Goal: Transaction & Acquisition: Purchase product/service

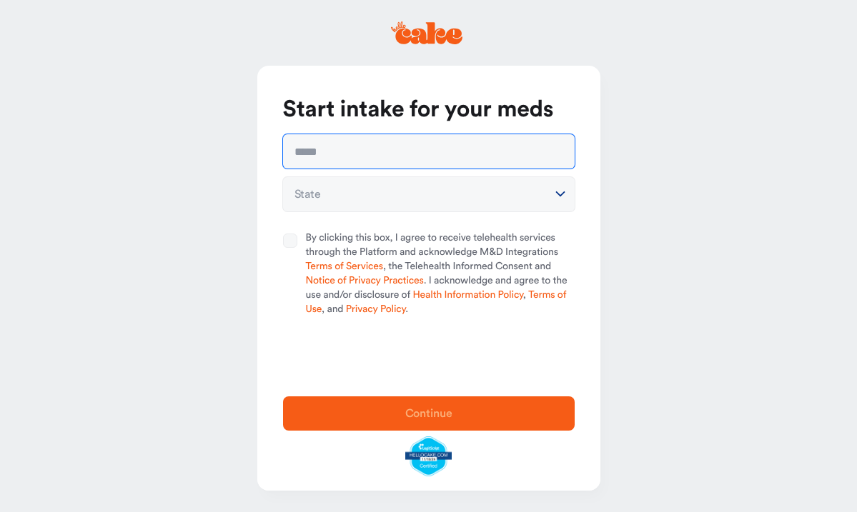
click at [325, 156] on input "text" at bounding box center [428, 151] width 291 height 34
type input "**********"
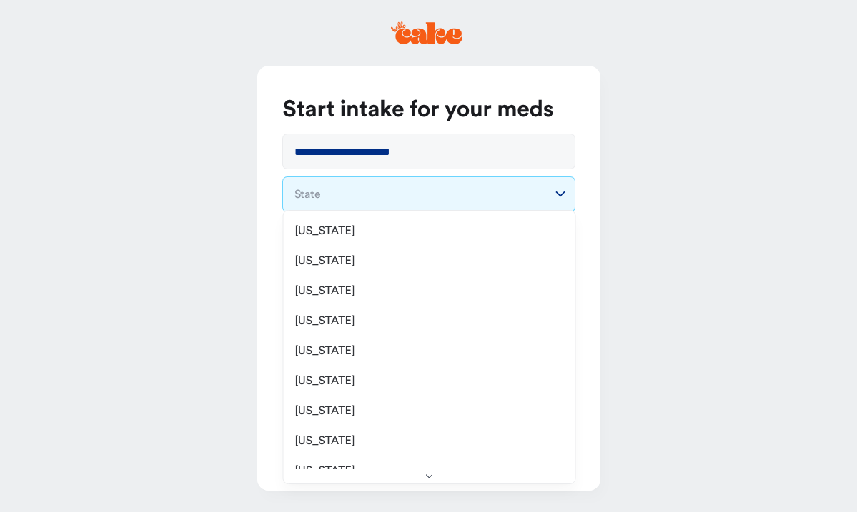
click at [337, 193] on html "**********" at bounding box center [428, 256] width 857 height 512
select select "**"
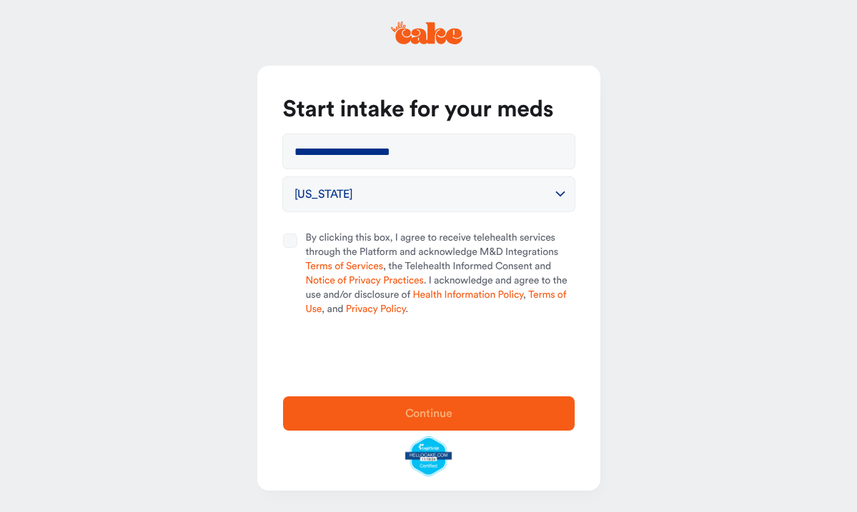
click at [289, 240] on button "By clicking this box, I agree to receive telehealth services through the Platfo…" at bounding box center [290, 241] width 14 height 14
click at [410, 419] on span "Continue" at bounding box center [428, 413] width 47 height 11
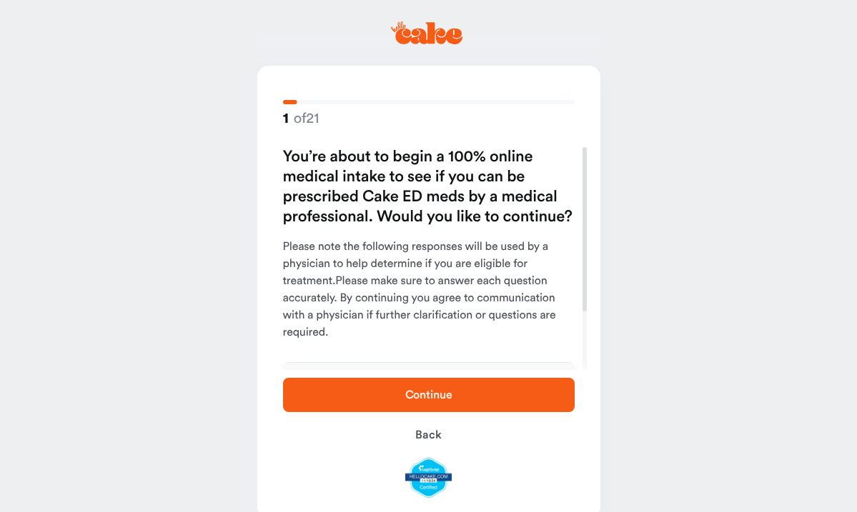
click at [416, 399] on span "Continue" at bounding box center [428, 394] width 47 height 11
drag, startPoint x: 434, startPoint y: 400, endPoint x: 434, endPoint y: 389, distance: 11.4
click at [434, 396] on span "Continue" at bounding box center [428, 394] width 47 height 11
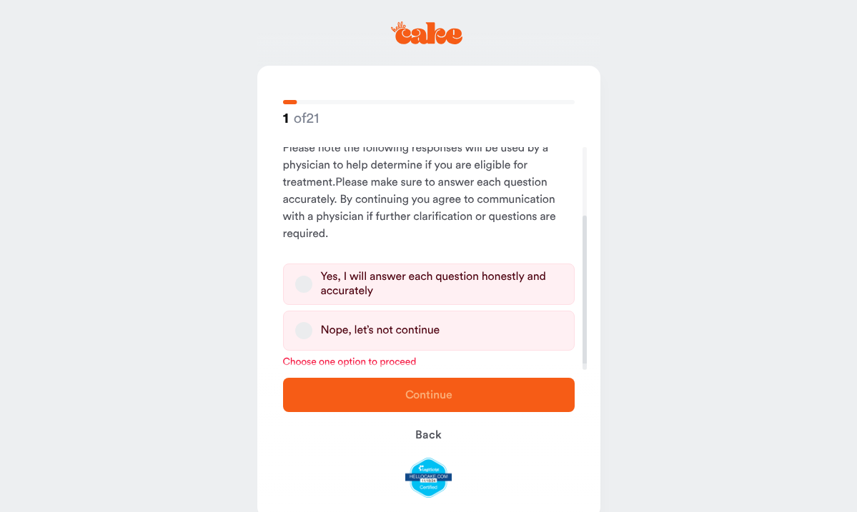
drag, startPoint x: 585, startPoint y: 264, endPoint x: 598, endPoint y: 396, distance: 132.8
click at [598, 396] on div "1 of 21 You’re about to begin a 100% online medical intake to see if you can be…" at bounding box center [428, 292] width 343 height 453
click at [369, 282] on div "Yes, I will answer each question honestly and accurately" at bounding box center [441, 284] width 241 height 29
click at [312, 282] on button "Yes, I will answer each question honestly and accurately" at bounding box center [303, 284] width 17 height 17
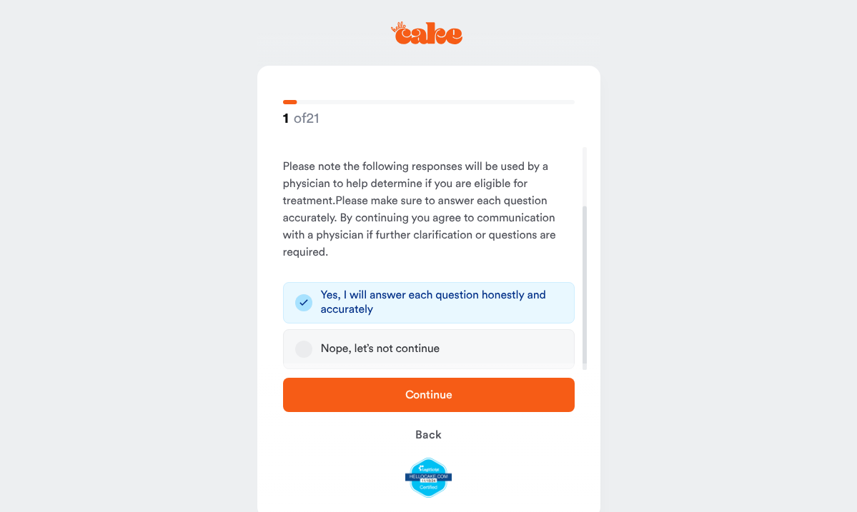
scroll to position [80, 0]
click at [409, 401] on span "Continue" at bounding box center [429, 394] width 246 height 17
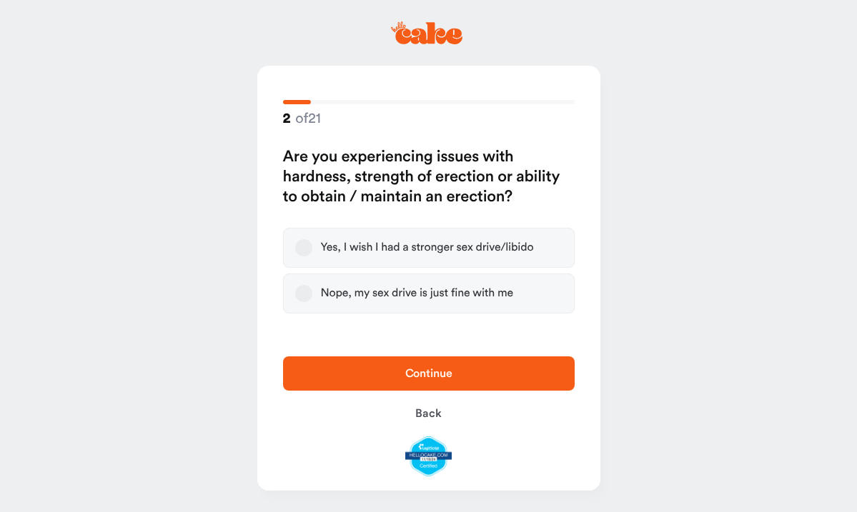
click at [297, 247] on button "Yes, I wish I had a stronger sex drive/libido" at bounding box center [303, 247] width 17 height 17
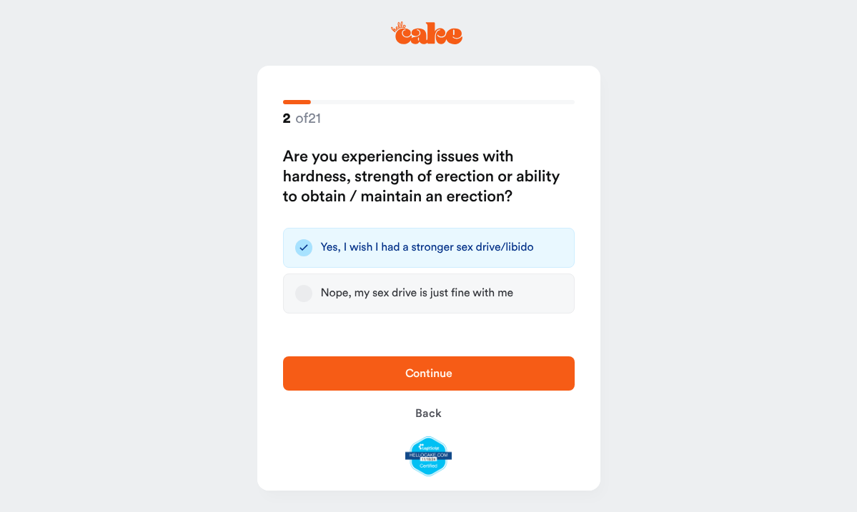
click at [424, 379] on span "Continue" at bounding box center [428, 373] width 47 height 11
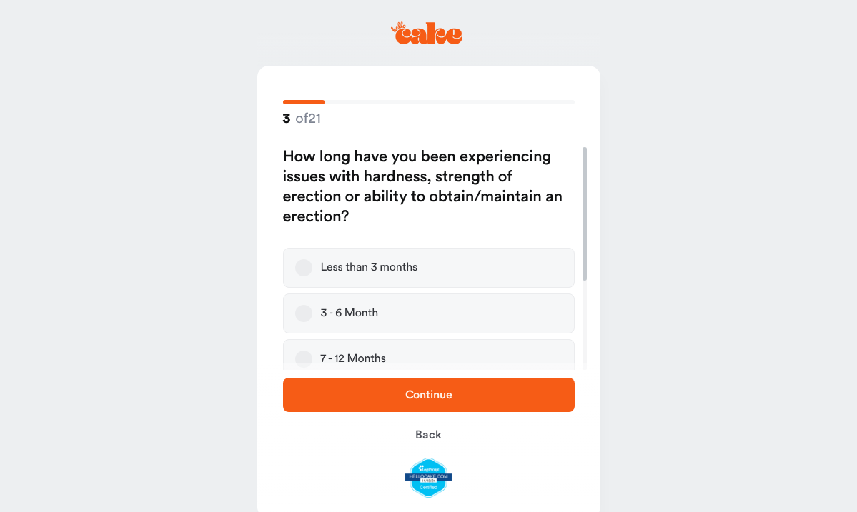
scroll to position [149, 0]
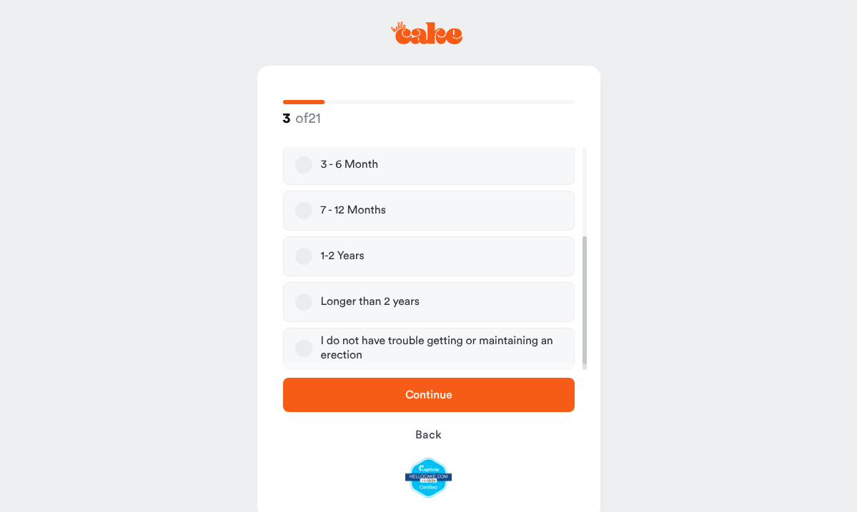
drag, startPoint x: 584, startPoint y: 245, endPoint x: 591, endPoint y: 361, distance: 116.7
click at [586, 361] on div at bounding box center [584, 303] width 4 height 134
click at [304, 299] on button "Longer than 2 years" at bounding box center [303, 302] width 17 height 17
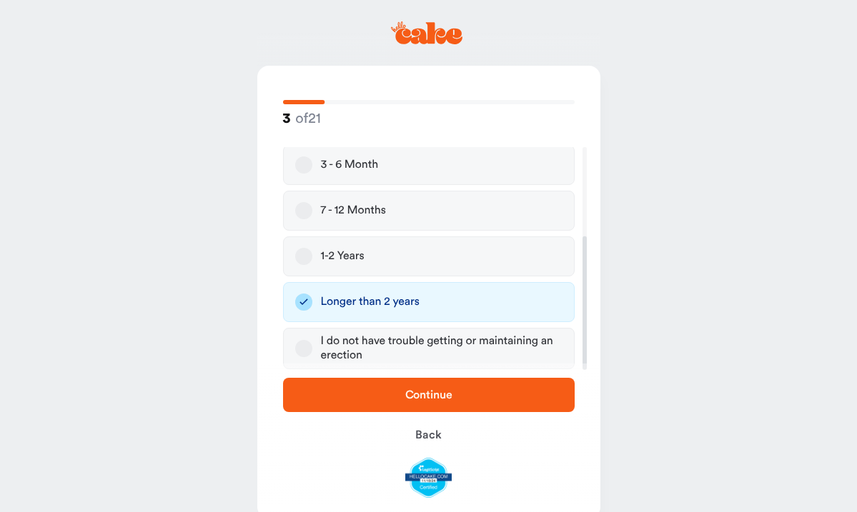
click at [426, 397] on span "Continue" at bounding box center [428, 394] width 47 height 11
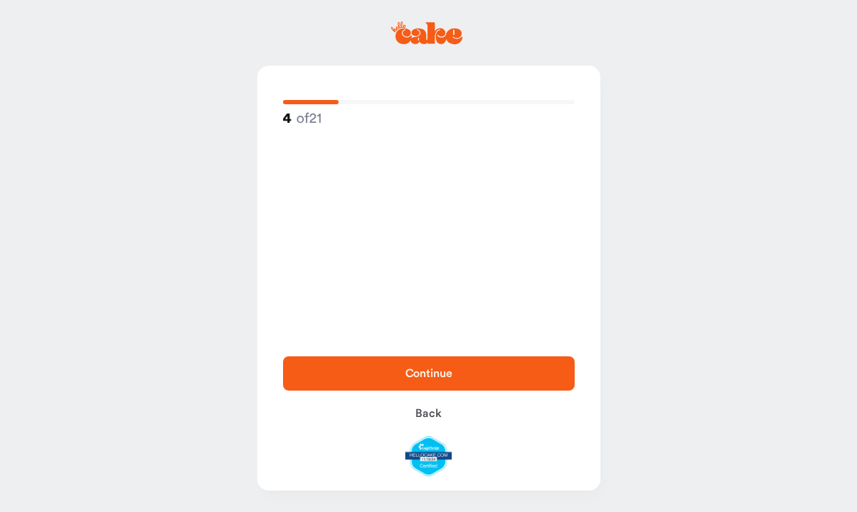
scroll to position [0, 0]
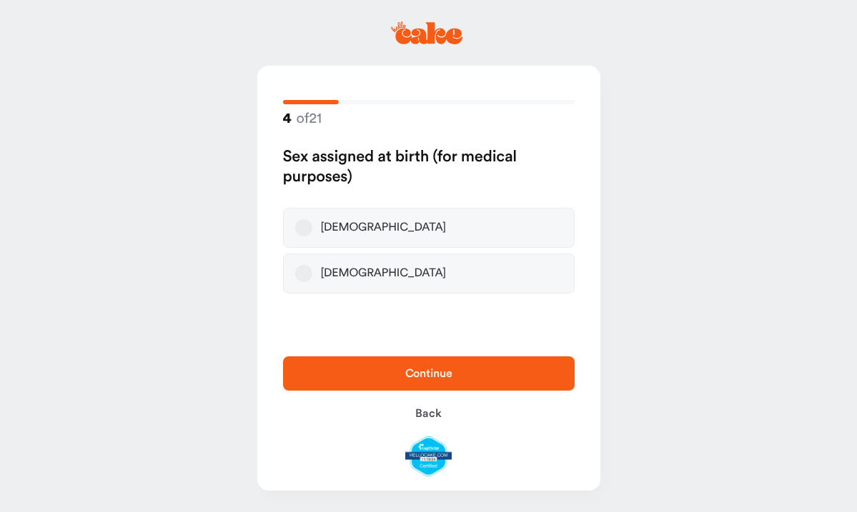
click at [305, 222] on button "[DEMOGRAPHIC_DATA]" at bounding box center [303, 227] width 17 height 17
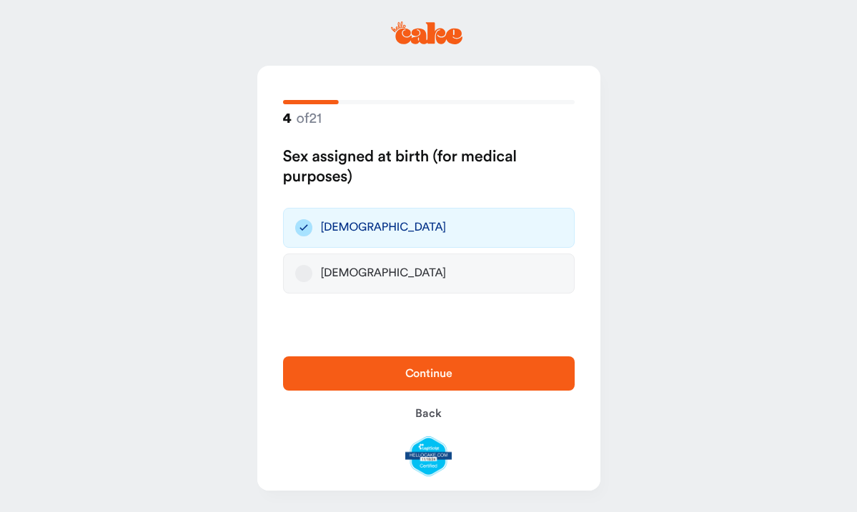
click at [404, 391] on button "Continue" at bounding box center [428, 373] width 291 height 34
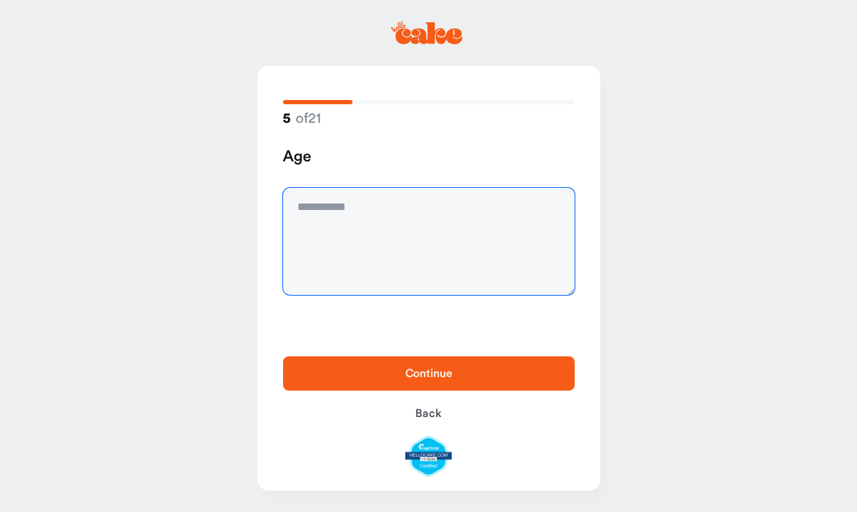
click at [321, 202] on textarea at bounding box center [428, 241] width 291 height 107
type textarea "**"
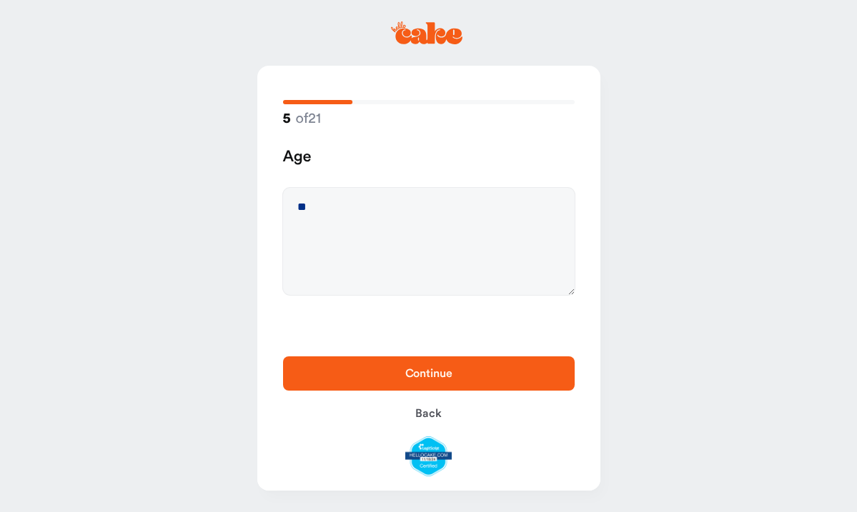
click at [374, 382] on span "Continue" at bounding box center [429, 373] width 246 height 17
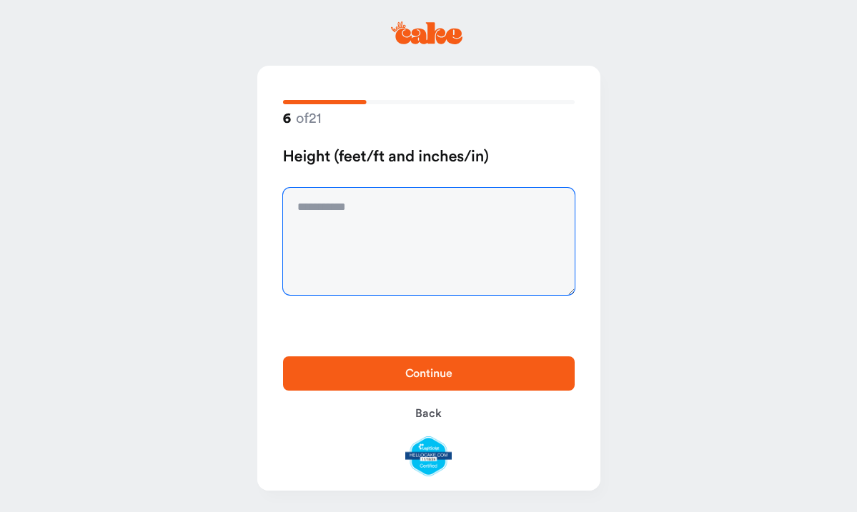
click at [301, 209] on textarea at bounding box center [428, 241] width 291 height 107
type textarea "********"
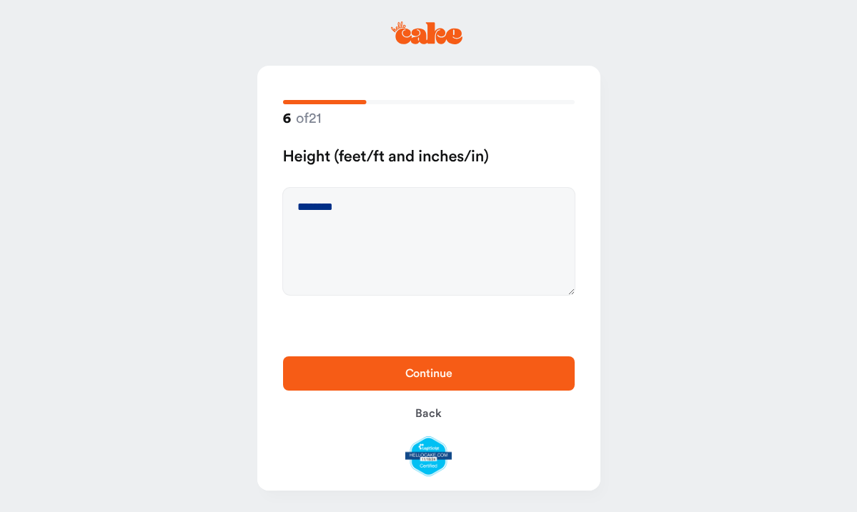
click at [411, 379] on span "Continue" at bounding box center [428, 373] width 47 height 11
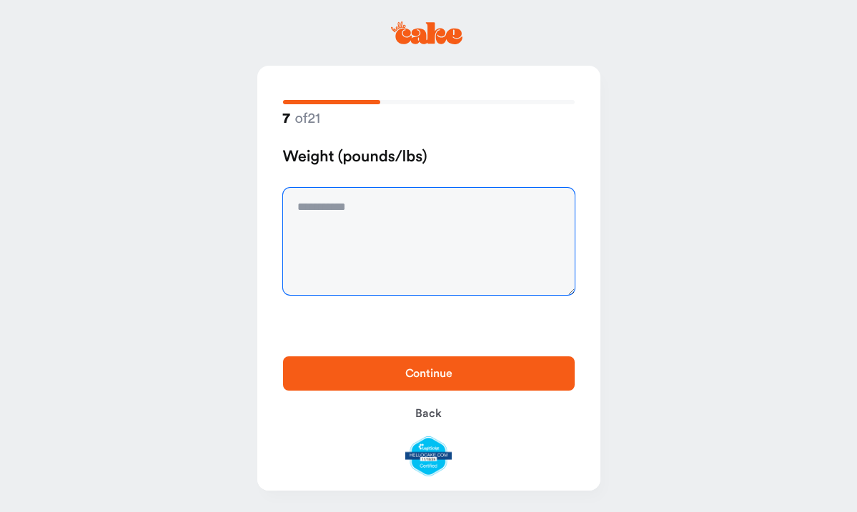
click at [308, 199] on textarea at bounding box center [428, 241] width 291 height 107
type textarea "******"
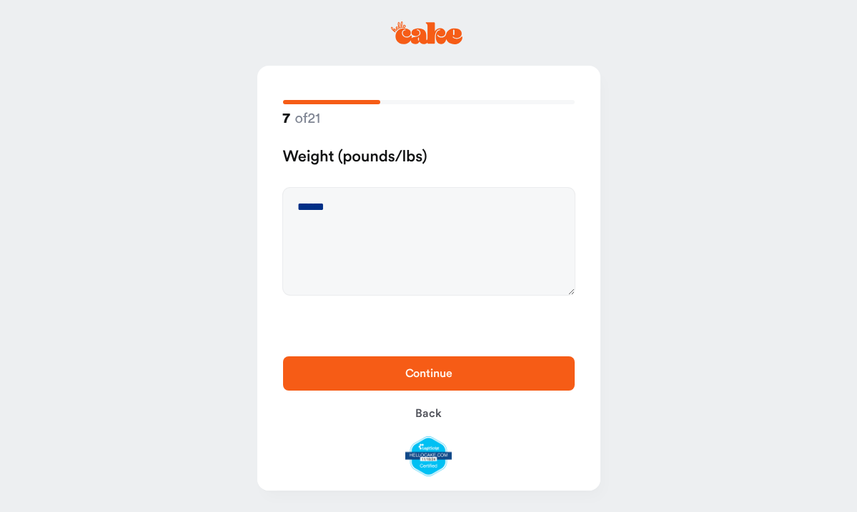
click at [429, 382] on span "Continue" at bounding box center [429, 373] width 246 height 17
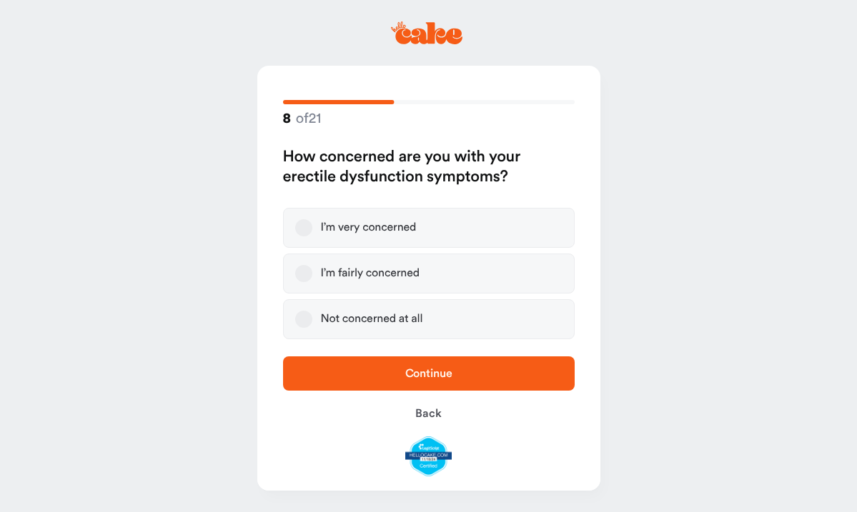
click at [303, 229] on button "I’m very concerned" at bounding box center [303, 227] width 17 height 17
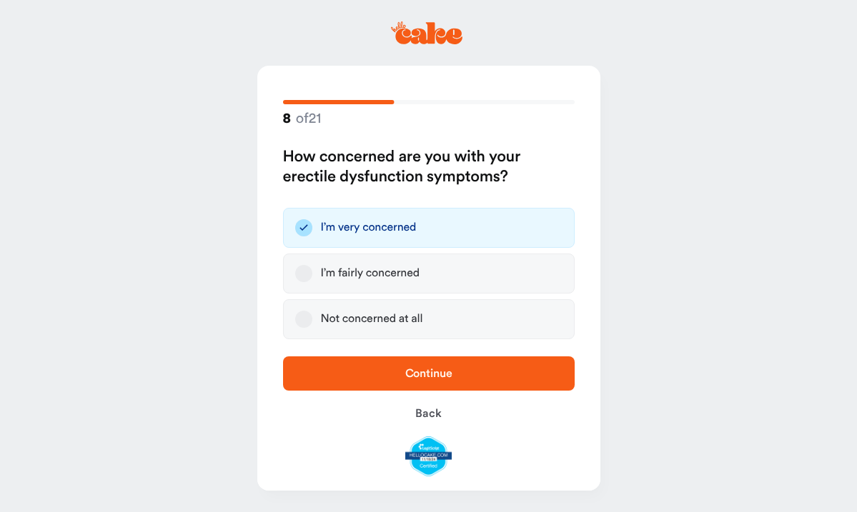
click at [391, 382] on span "Continue" at bounding box center [429, 373] width 246 height 17
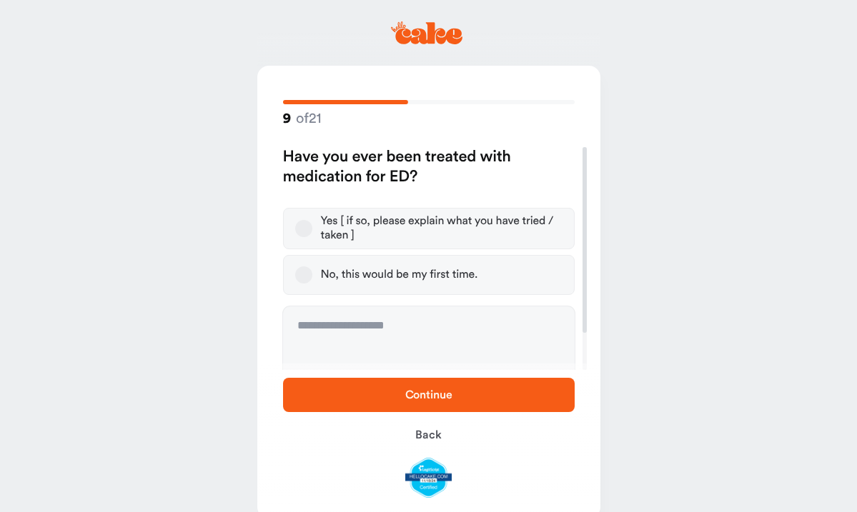
click at [307, 229] on button "Yes [ if so, please explain what you have tried / taken ]" at bounding box center [303, 228] width 17 height 17
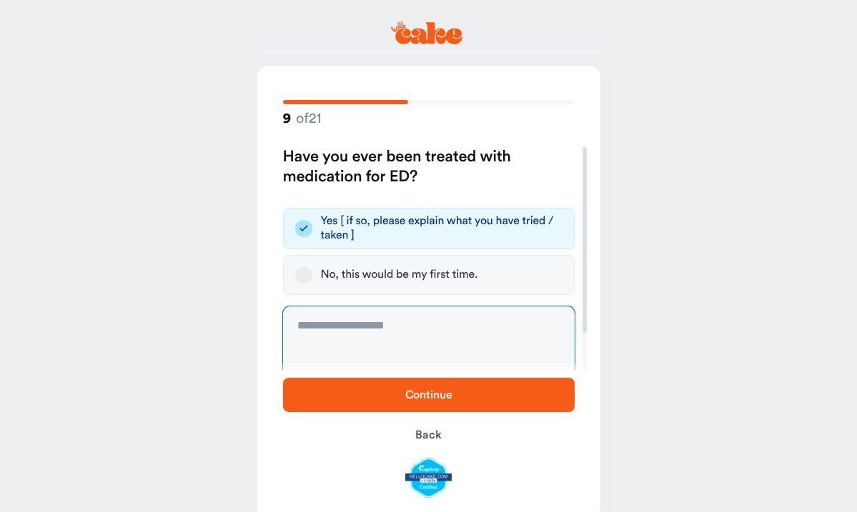
click at [369, 319] on textarea at bounding box center [428, 359] width 291 height 107
type textarea "**********"
click at [423, 402] on span "Continue" at bounding box center [429, 394] width 246 height 17
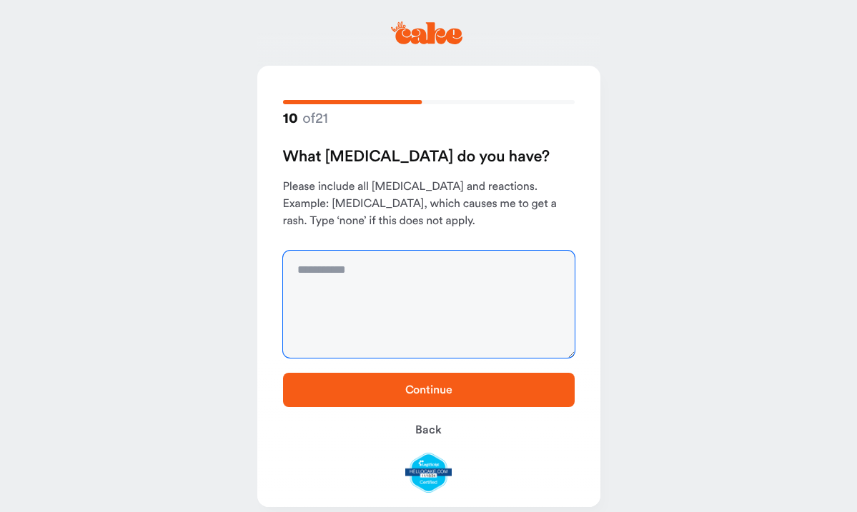
click at [336, 274] on textarea at bounding box center [428, 304] width 291 height 107
type textarea "****"
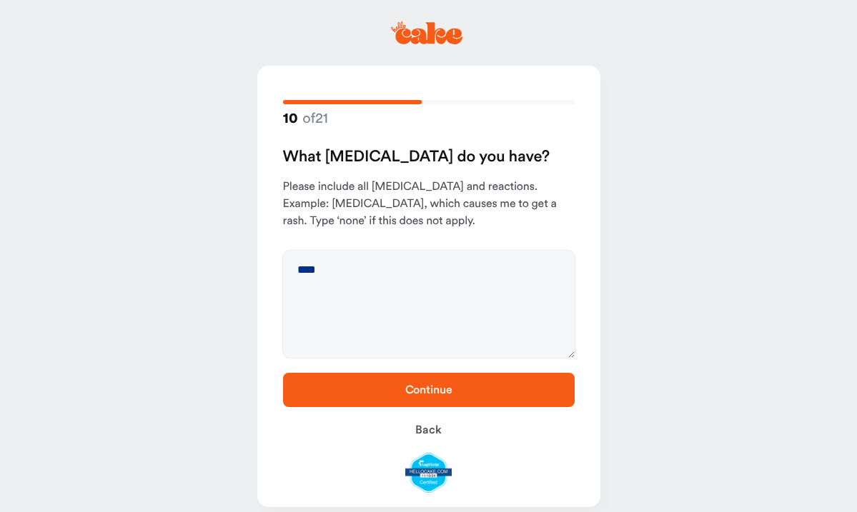
click at [426, 390] on span "Continue" at bounding box center [428, 389] width 47 height 11
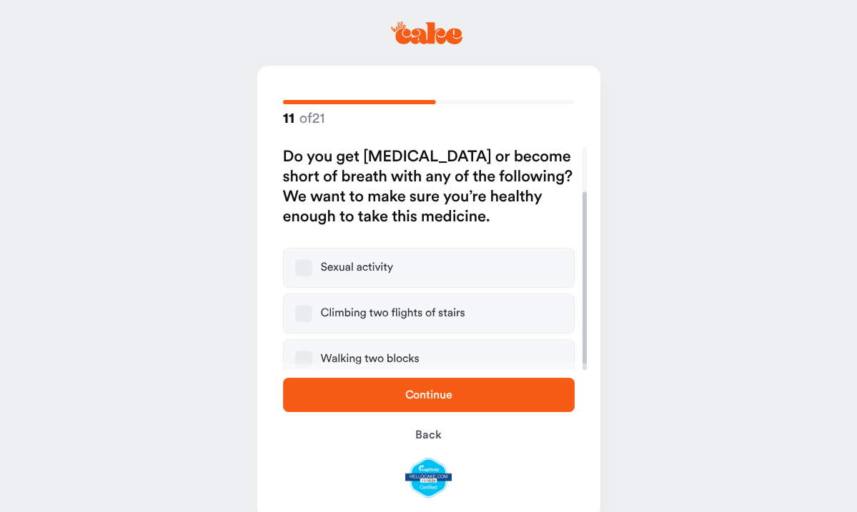
scroll to position [56, 0]
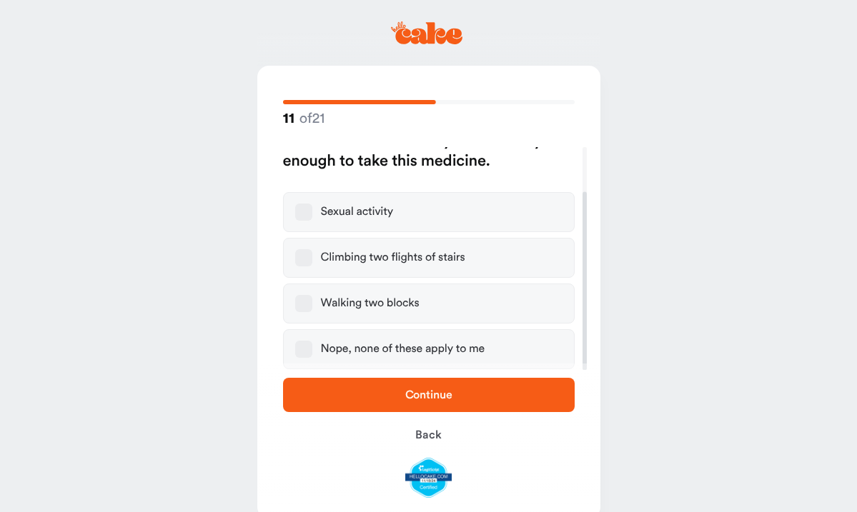
drag, startPoint x: 583, startPoint y: 299, endPoint x: 578, endPoint y: 402, distance: 103.7
click at [579, 402] on div "11 of 21 Do you get [MEDICAL_DATA] or become short of breath with any of the fo…" at bounding box center [428, 292] width 343 height 453
click at [303, 346] on button "Nope, none of these apply to me" at bounding box center [303, 349] width 17 height 17
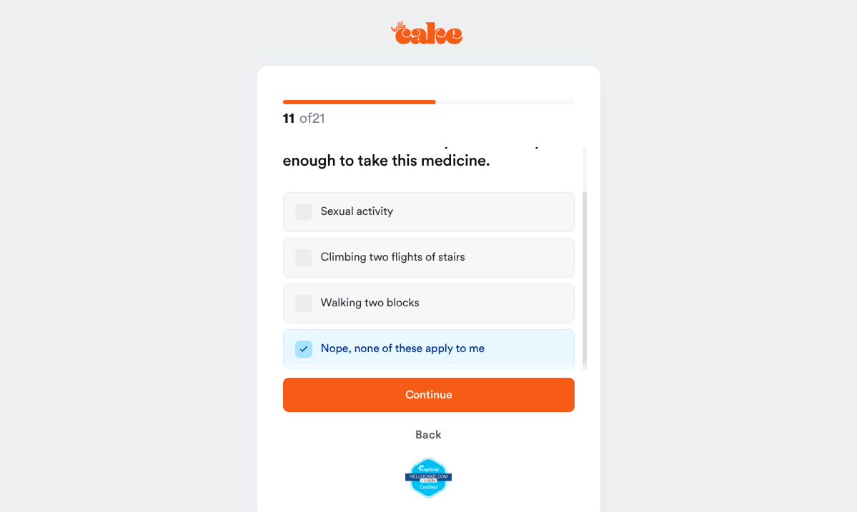
click at [389, 394] on span "Continue" at bounding box center [429, 394] width 246 height 17
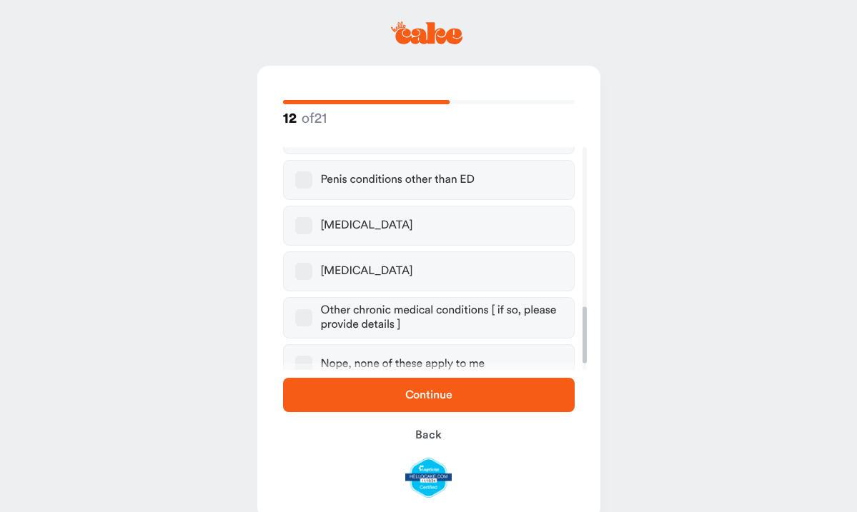
scroll to position [663, 0]
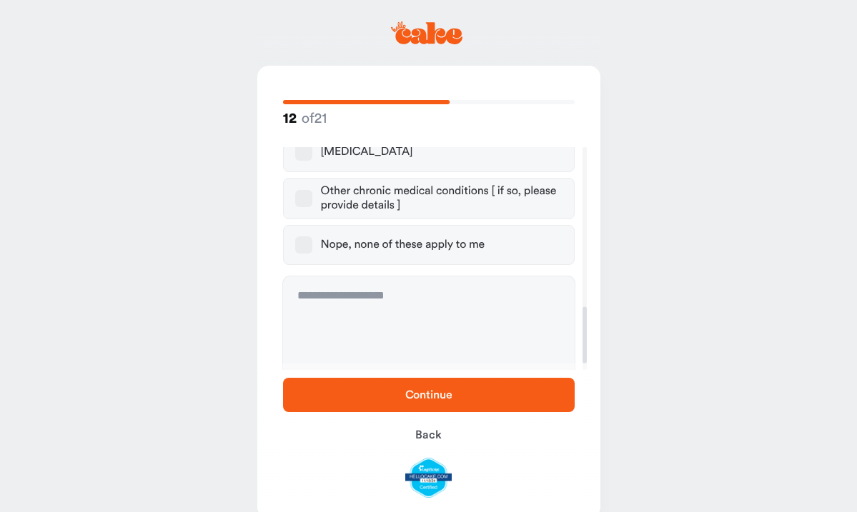
drag, startPoint x: 584, startPoint y: 201, endPoint x: 610, endPoint y: 374, distance: 175.6
click at [609, 372] on main "12 of 21 Do you have or have you ever been diagnosed with any of the following?…" at bounding box center [428, 270] width 857 height 540
click at [301, 236] on button "Nope, none of these apply to me" at bounding box center [303, 244] width 17 height 17
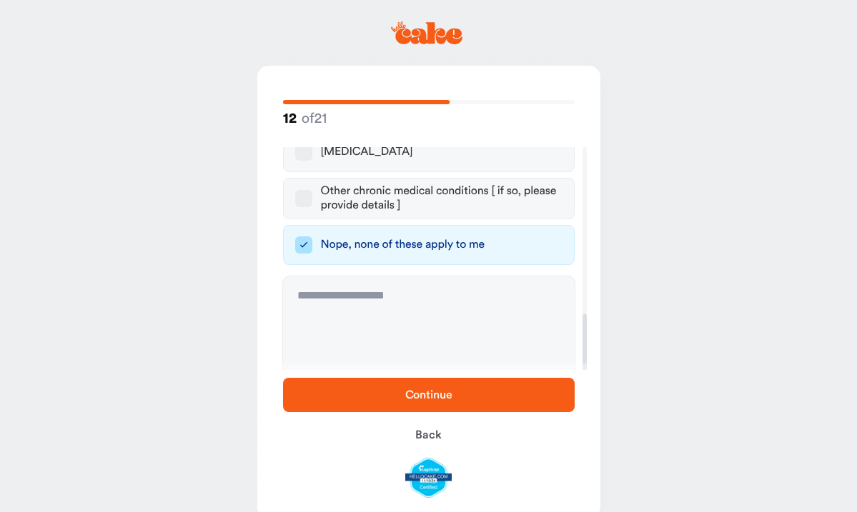
click at [429, 393] on span "Continue" at bounding box center [428, 394] width 47 height 11
click at [426, 396] on span "Continue" at bounding box center [428, 394] width 47 height 11
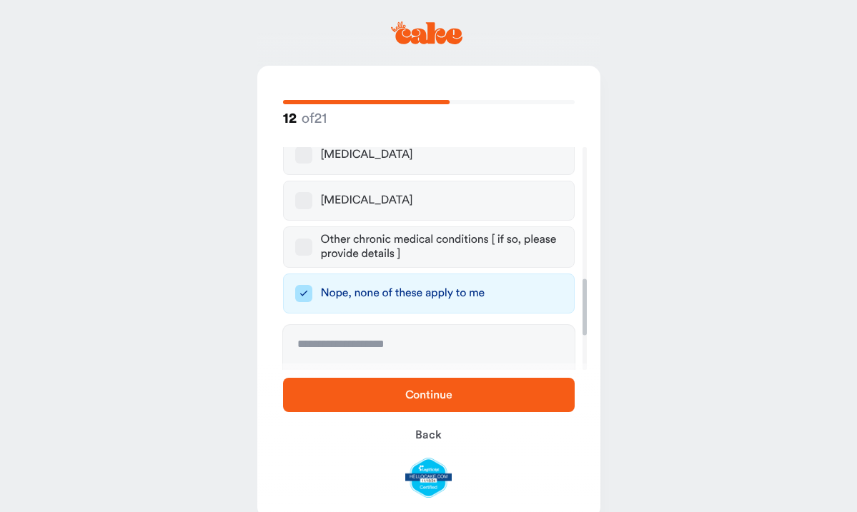
scroll to position [620, 0]
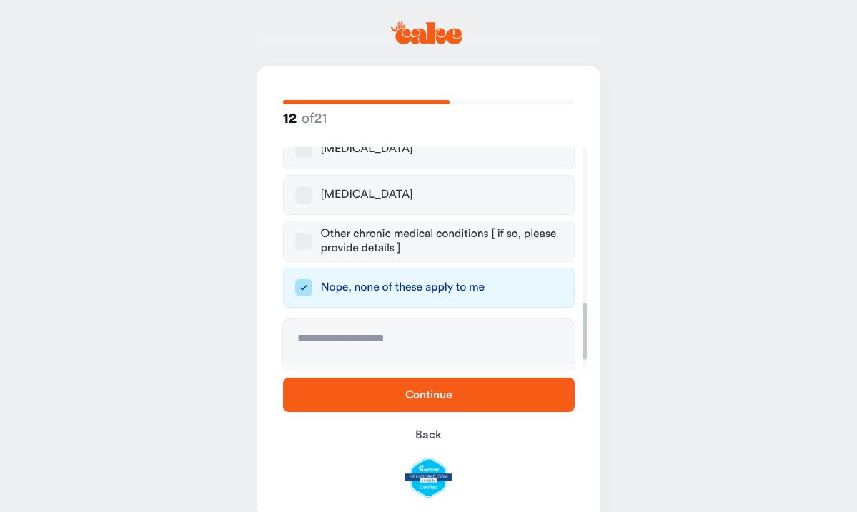
drag, startPoint x: 586, startPoint y: 338, endPoint x: 576, endPoint y: 326, distance: 14.7
click at [582, 326] on div at bounding box center [584, 331] width 4 height 56
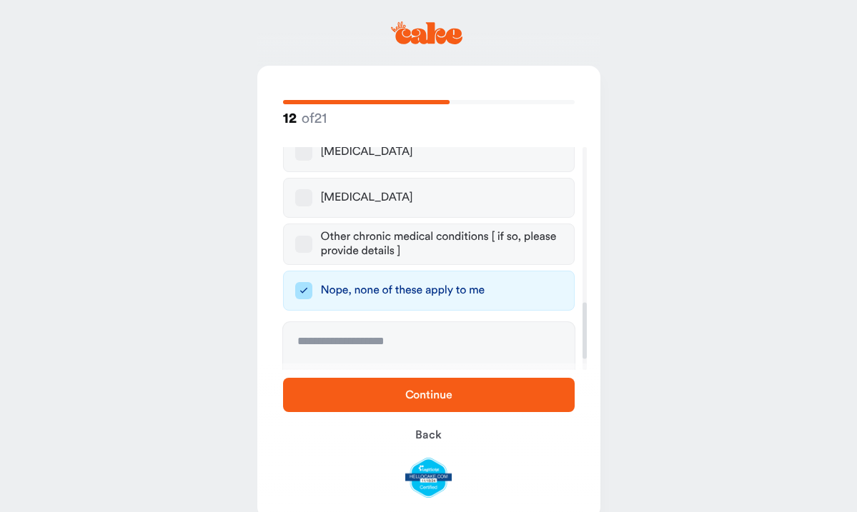
click at [416, 394] on span "Continue" at bounding box center [428, 394] width 47 height 11
click at [423, 21] on div at bounding box center [421, 24] width 20 height 20
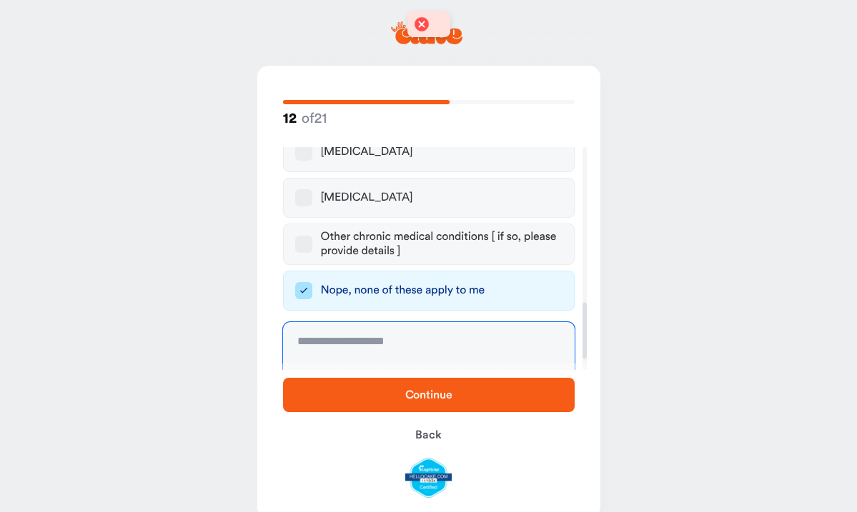
click at [310, 322] on textarea at bounding box center [428, 375] width 291 height 107
type textarea "****"
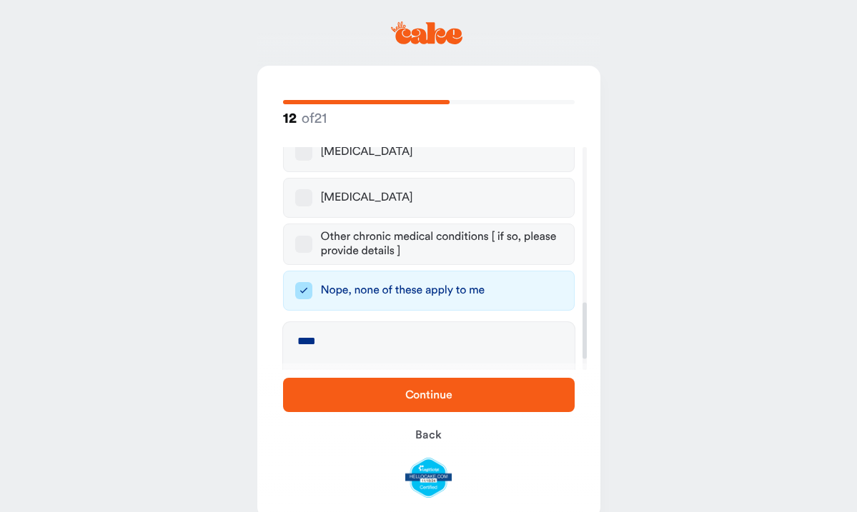
click at [421, 397] on span "Continue" at bounding box center [428, 394] width 47 height 11
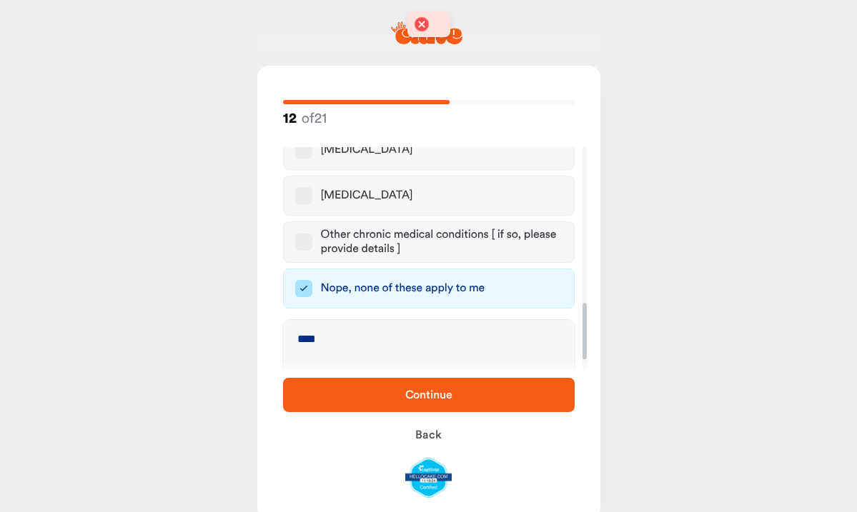
scroll to position [663, 0]
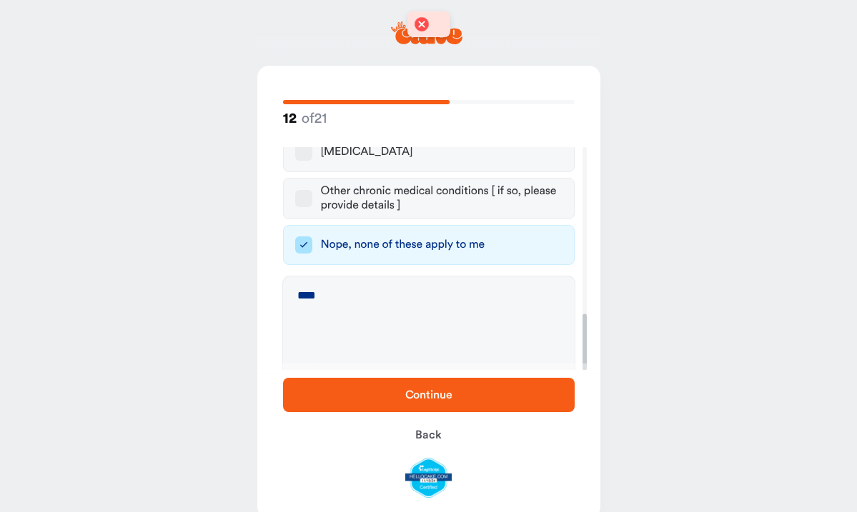
drag, startPoint x: 584, startPoint y: 338, endPoint x: 588, endPoint y: 424, distance: 86.5
click at [588, 424] on div "12 of 21 Do you have or have you ever been diagnosed with any of the following?…" at bounding box center [428, 292] width 343 height 453
click at [426, 435] on span "Back" at bounding box center [428, 434] width 26 height 11
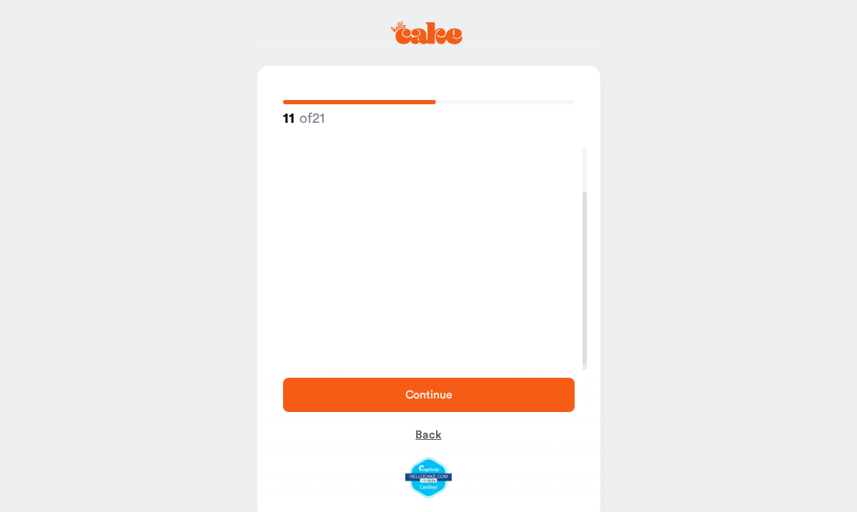
scroll to position [56, 0]
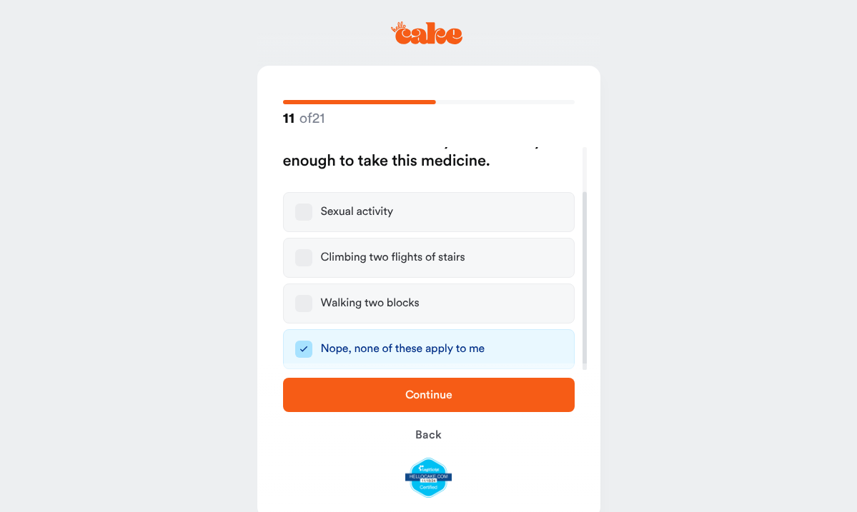
click at [423, 391] on span "Continue" at bounding box center [428, 394] width 47 height 11
drag, startPoint x: 582, startPoint y: 319, endPoint x: 621, endPoint y: 400, distance: 89.5
click at [621, 400] on main "11 of 21 Do you get [MEDICAL_DATA] or become short of breath with any of the fo…" at bounding box center [428, 270] width 857 height 540
click at [304, 350] on button "Nope, none of these apply to me" at bounding box center [303, 349] width 17 height 17
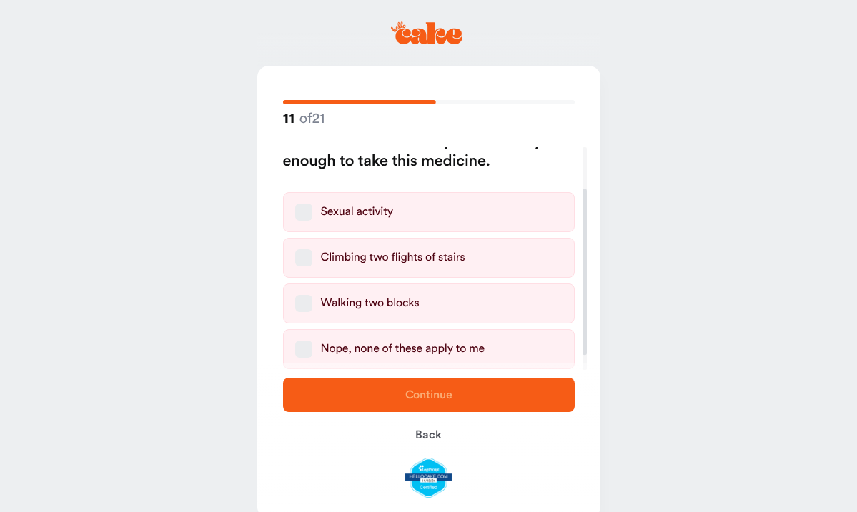
click at [304, 350] on button "Nope, none of these apply to me" at bounding box center [303, 349] width 17 height 17
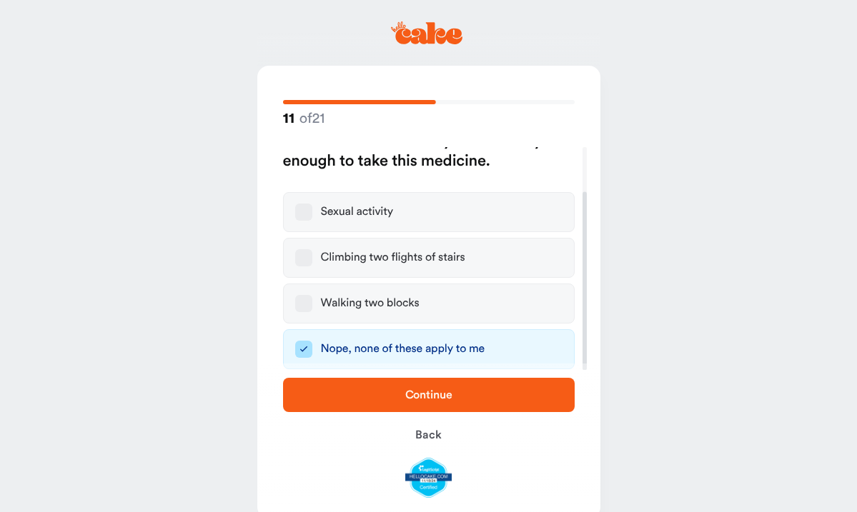
click at [419, 389] on span "Continue" at bounding box center [428, 394] width 47 height 11
click at [435, 404] on button "Continue" at bounding box center [428, 395] width 291 height 34
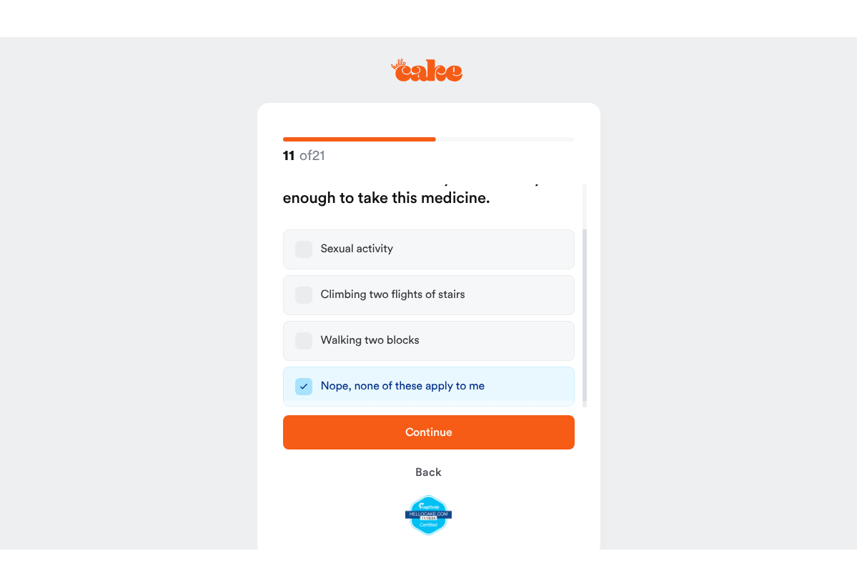
scroll to position [0, 0]
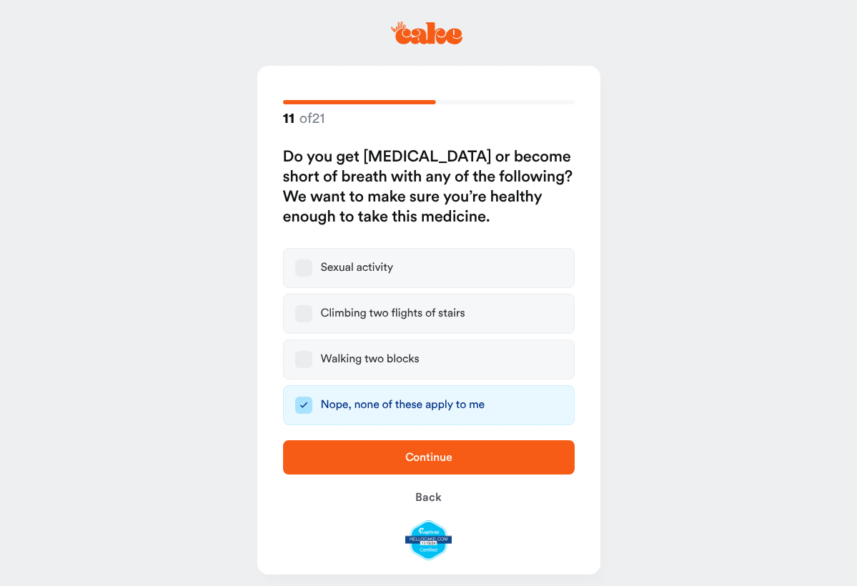
click at [386, 466] on span "Continue" at bounding box center [429, 457] width 246 height 17
click at [418, 27] on div at bounding box center [421, 24] width 20 height 20
click at [422, 27] on div at bounding box center [421, 24] width 20 height 20
click at [420, 26] on div at bounding box center [421, 24] width 20 height 20
